Goal: Information Seeking & Learning: Learn about a topic

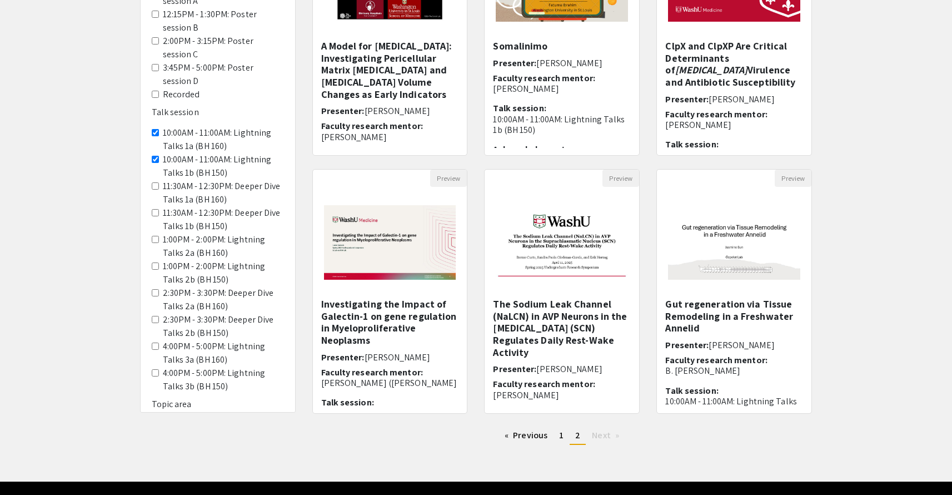
click at [873, 132] on div "Filters Format Oral presentation Poster or Exhibit Poster/exhibit session 10:30…" at bounding box center [476, 160] width 952 height 587
click at [430, 270] on img at bounding box center [390, 242] width 155 height 97
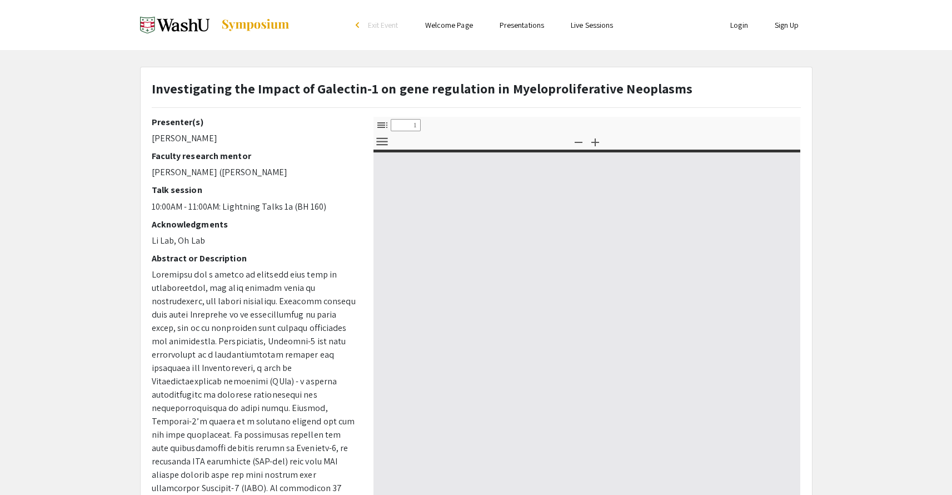
select select "custom"
type input "0"
select select "custom"
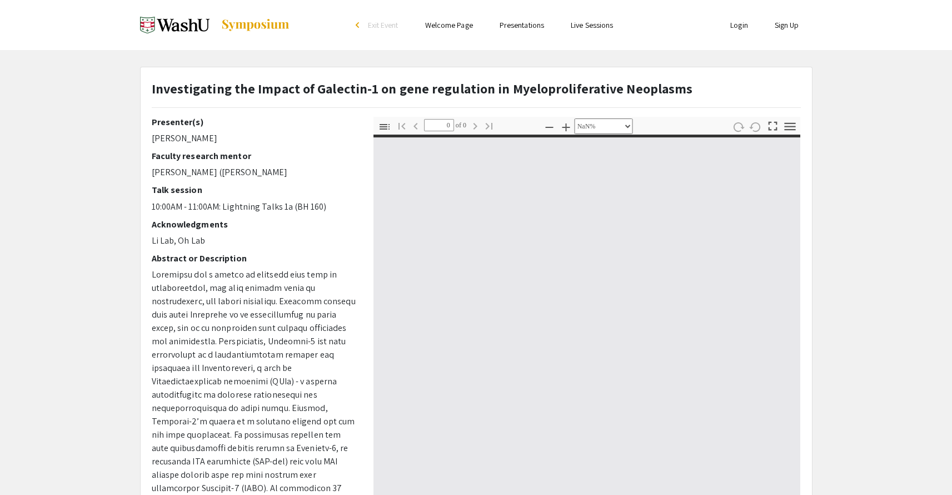
type input "1"
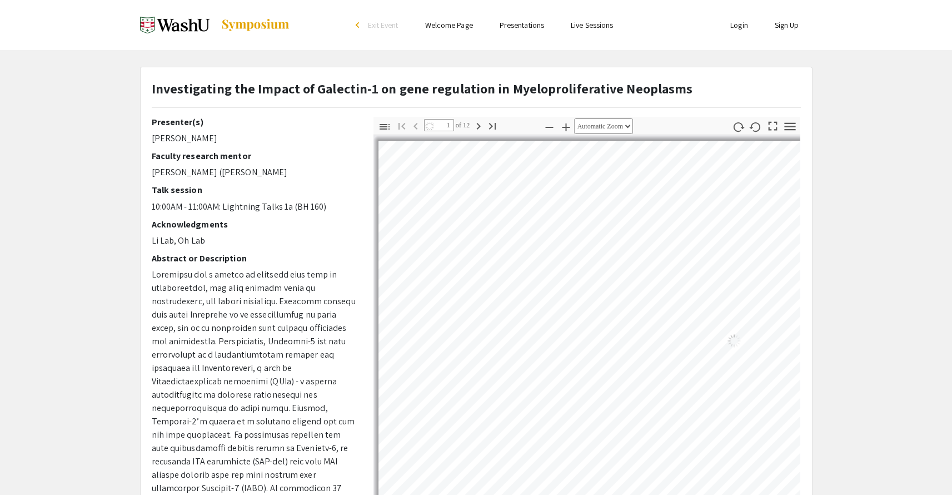
select select "auto"
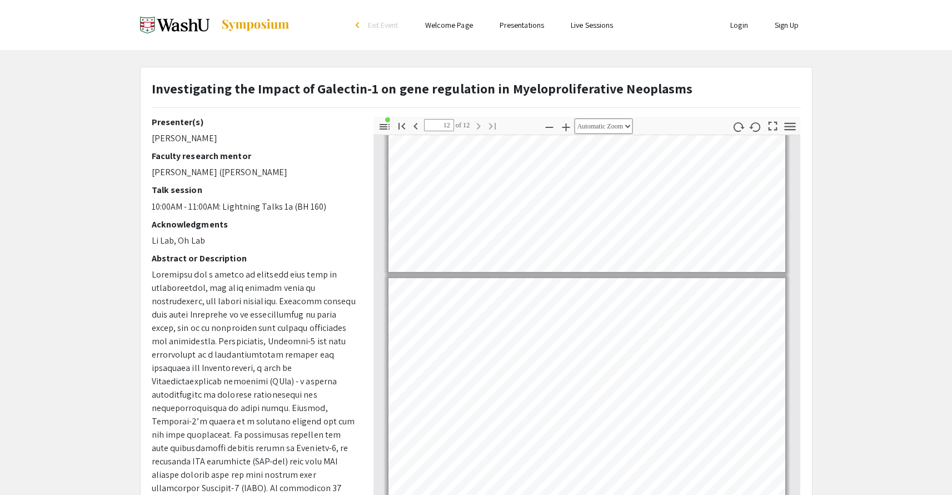
scroll to position [195, 0]
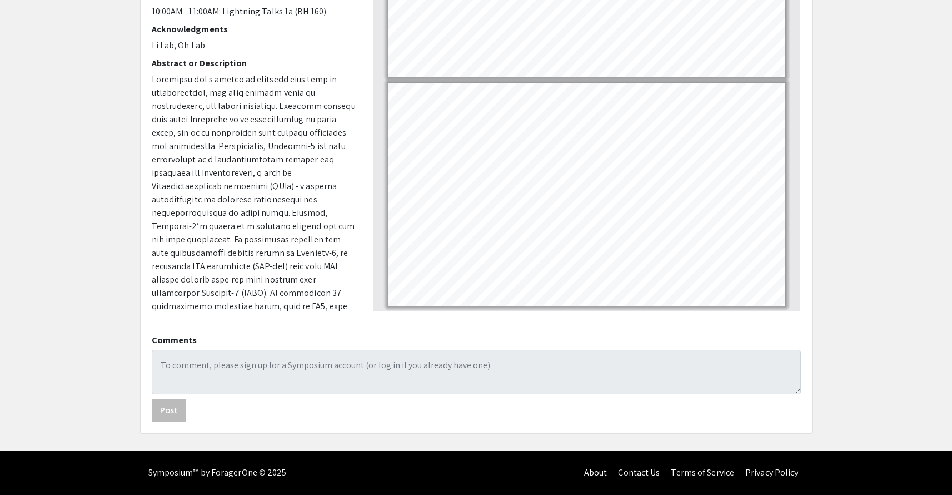
click at [867, 245] on app-presentation "Investigating the Impact of Galectin-1 on gene regulation in Myeloproliferative…" at bounding box center [476, 153] width 952 height 562
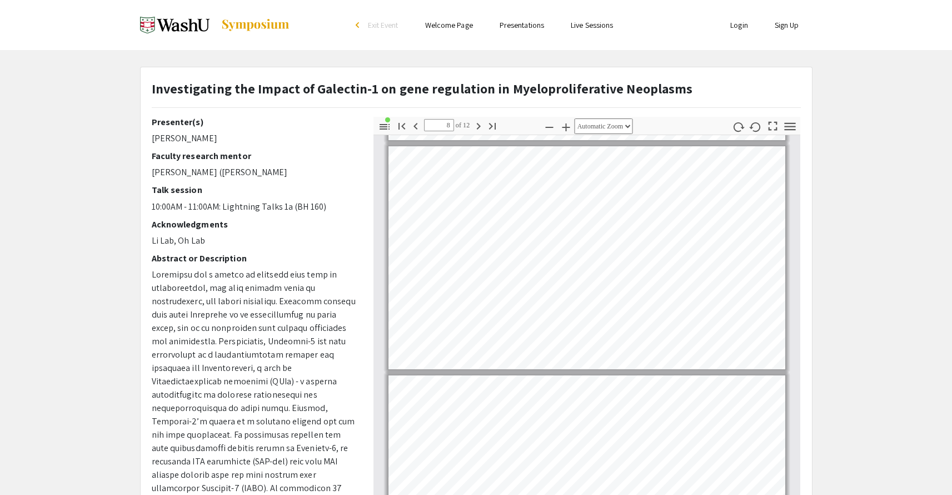
scroll to position [1462, 0]
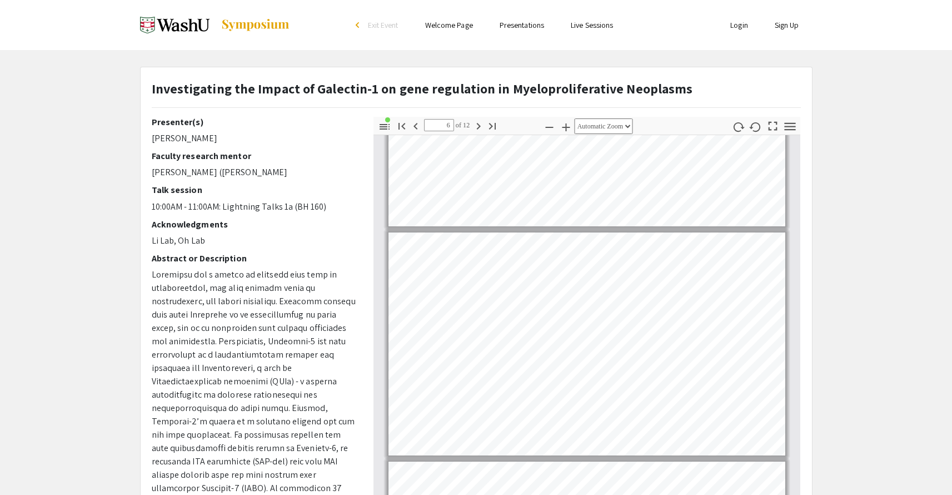
type input "5"
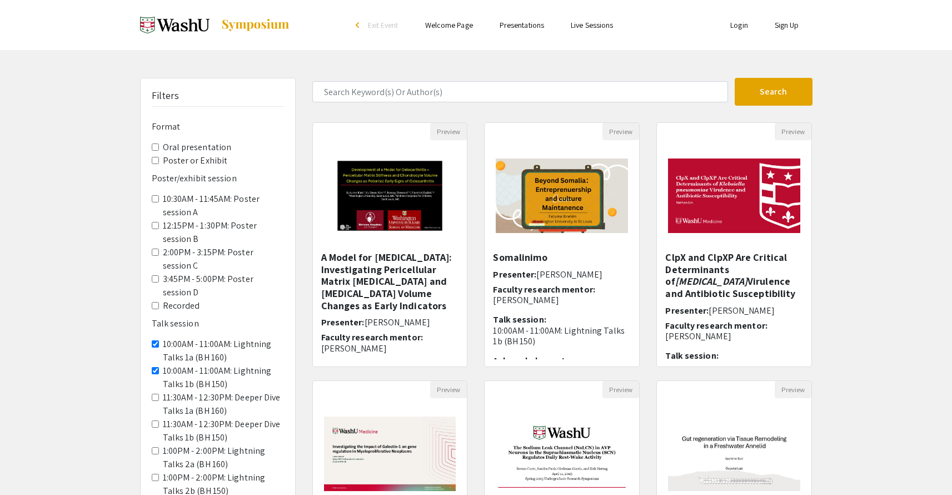
click at [868, 255] on div "Filters Format Oral presentation Poster or Exhibit Poster/exhibit session 10:30…" at bounding box center [476, 371] width 952 height 587
